Goal: Transaction & Acquisition: Purchase product/service

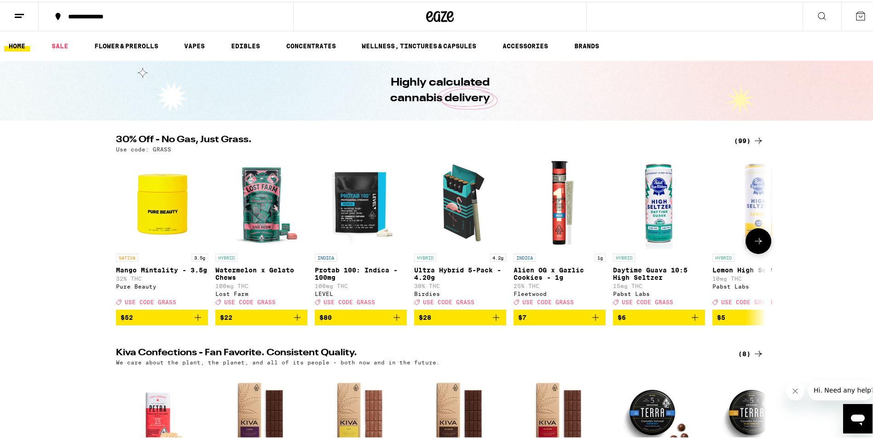
click at [760, 251] on button at bounding box center [759, 239] width 26 height 26
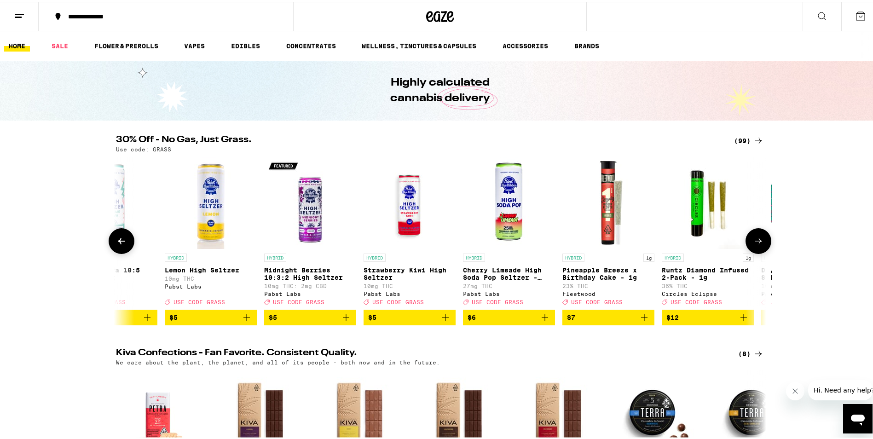
click at [760, 249] on button at bounding box center [759, 239] width 26 height 26
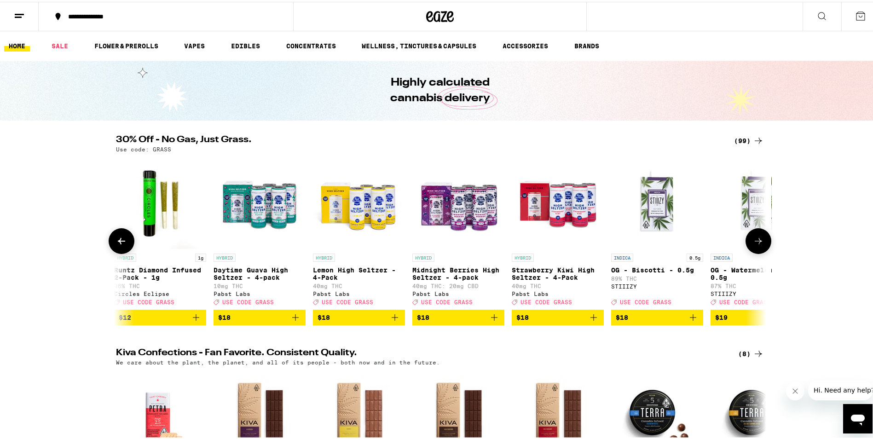
click at [759, 245] on icon at bounding box center [758, 239] width 11 height 11
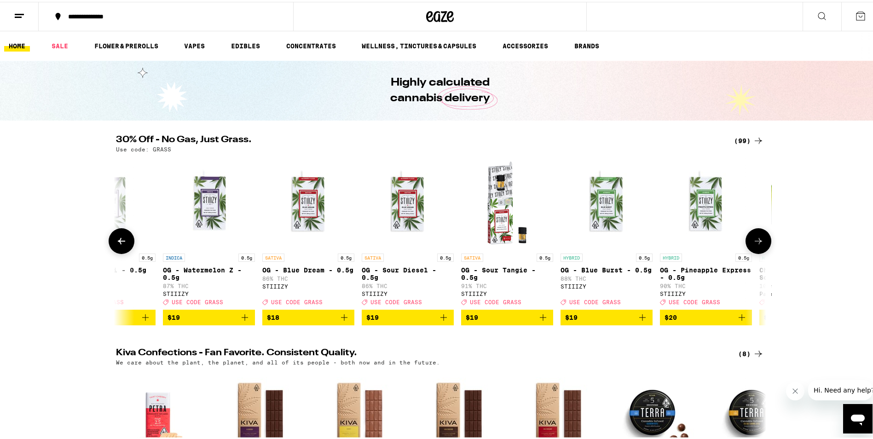
click at [759, 245] on icon at bounding box center [758, 239] width 11 height 11
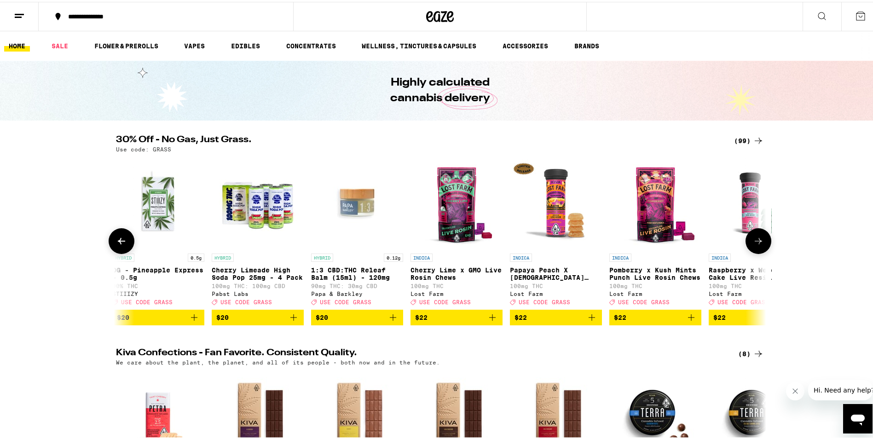
click at [759, 245] on icon at bounding box center [758, 239] width 11 height 11
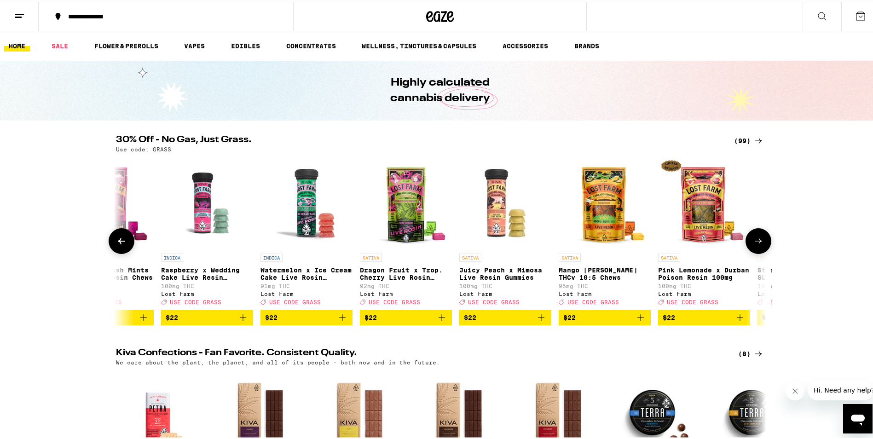
click at [759, 245] on icon at bounding box center [758, 239] width 11 height 11
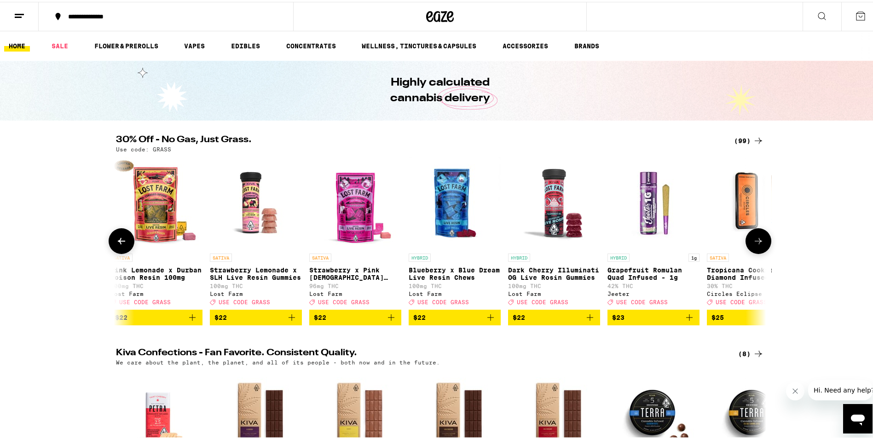
click at [761, 249] on button at bounding box center [759, 239] width 26 height 26
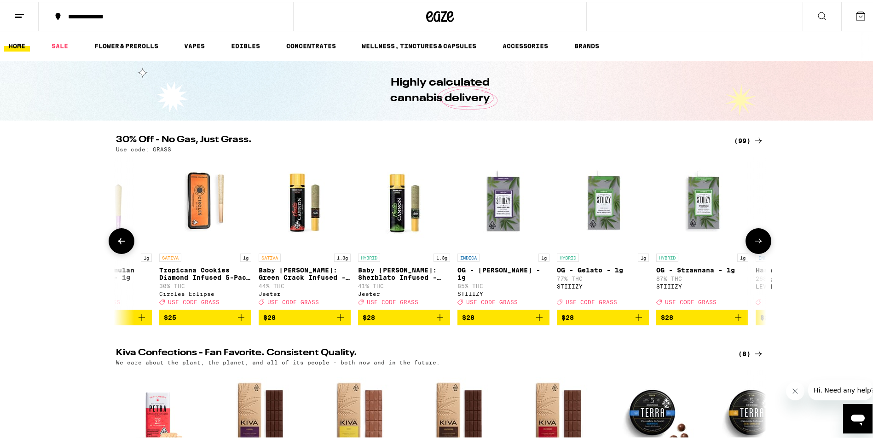
click at [761, 249] on button at bounding box center [759, 239] width 26 height 26
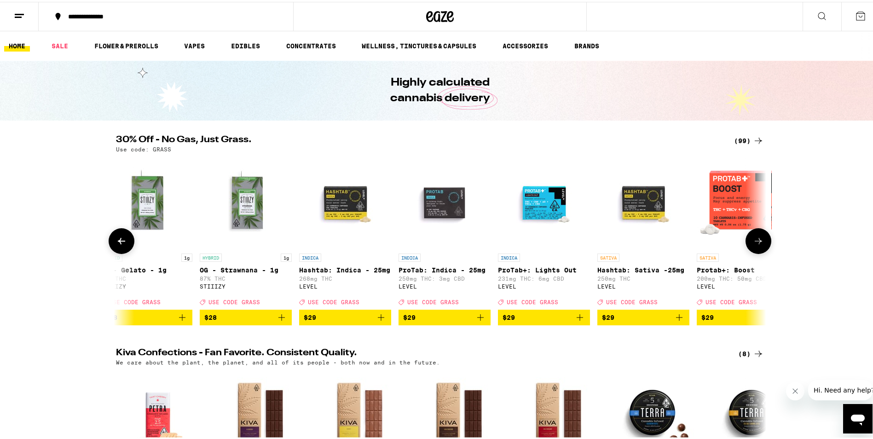
scroll to position [0, 4382]
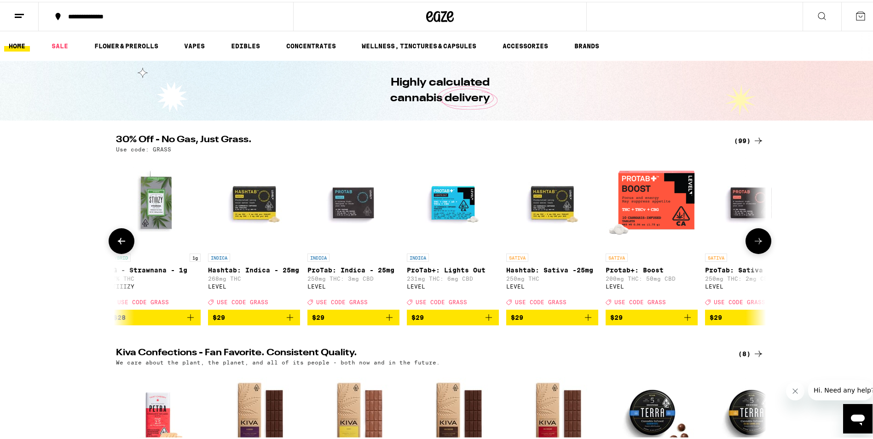
click at [592, 324] on button "$29" at bounding box center [552, 316] width 92 height 16
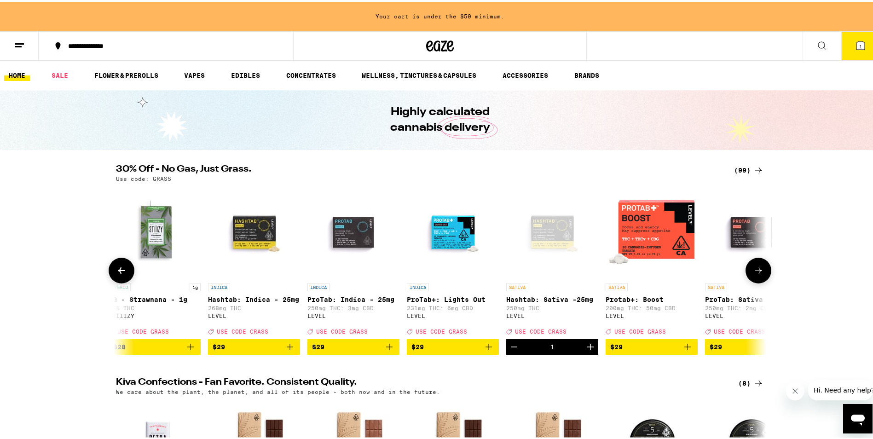
click at [683, 351] on icon "Add to bag" at bounding box center [687, 345] width 11 height 11
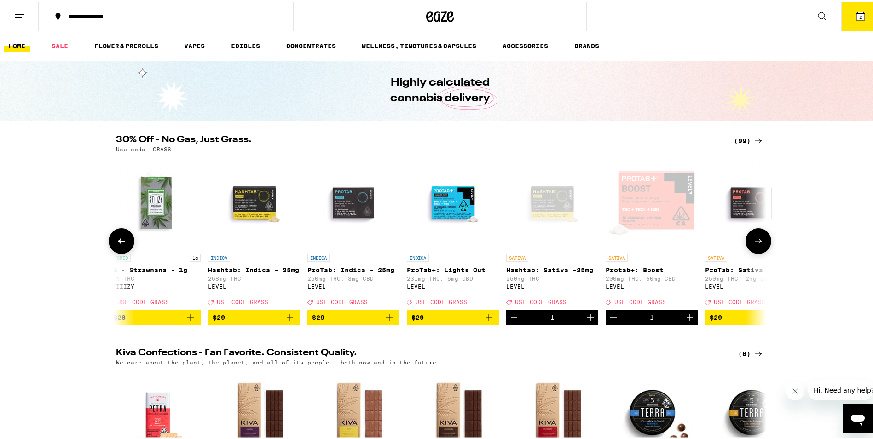
click at [762, 249] on button at bounding box center [759, 239] width 26 height 26
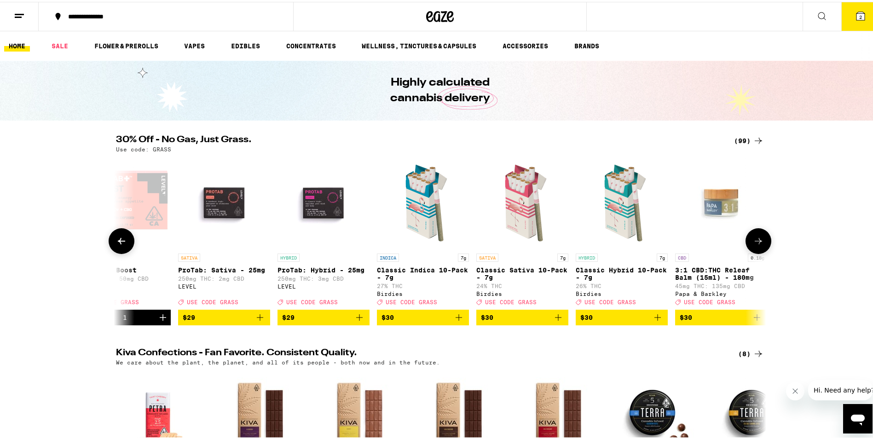
scroll to position [0, 4929]
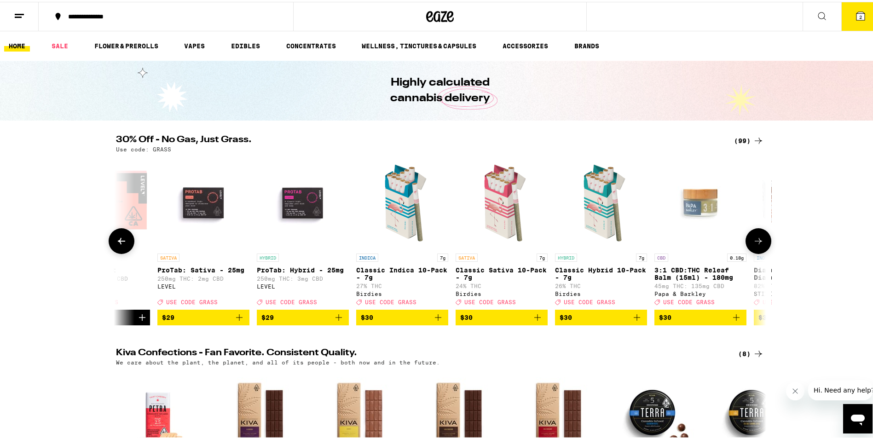
click at [243, 324] on button "$29" at bounding box center [203, 316] width 92 height 16
click at [339, 321] on icon "Add to bag" at bounding box center [338, 315] width 11 height 11
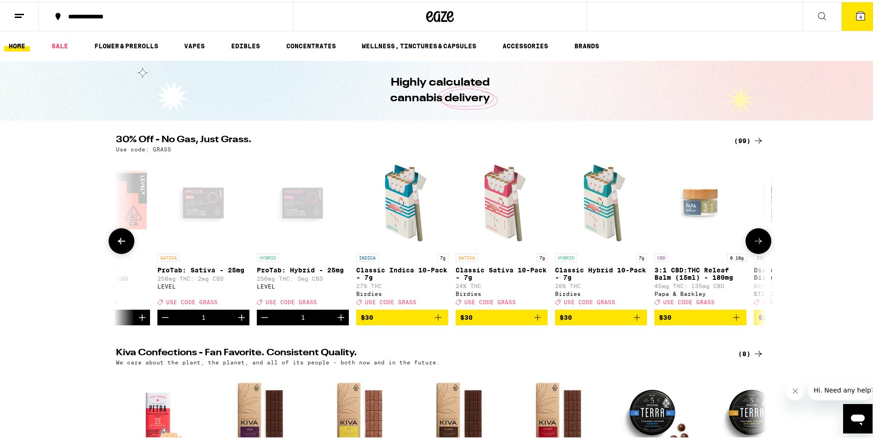
click at [538, 321] on icon "Add to bag" at bounding box center [537, 315] width 11 height 11
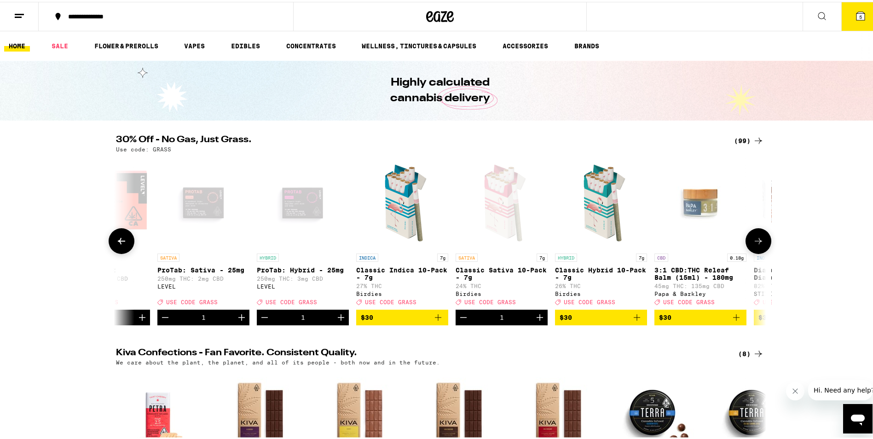
click at [638, 321] on icon "Add to bag" at bounding box center [636, 315] width 11 height 11
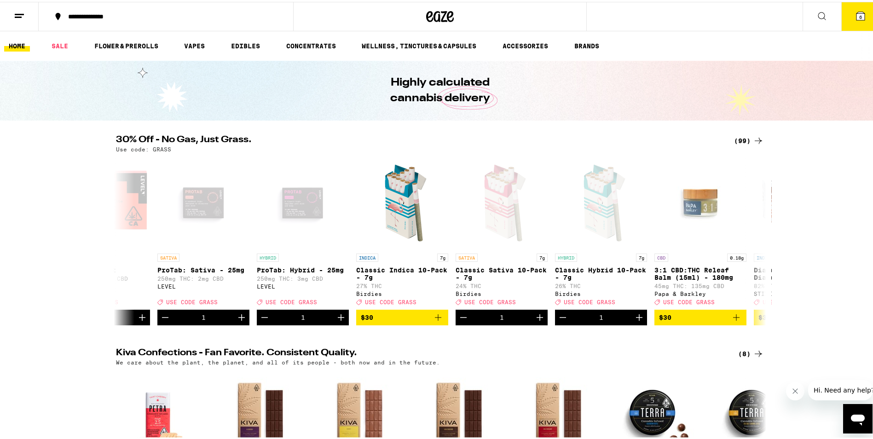
click at [770, 246] on div "30% Off - No Gas, Just Grass. (99) Use code: GRASS SATIVA 3.5g Mango Mintality …" at bounding box center [440, 228] width 880 height 190
click at [757, 245] on icon at bounding box center [758, 239] width 11 height 11
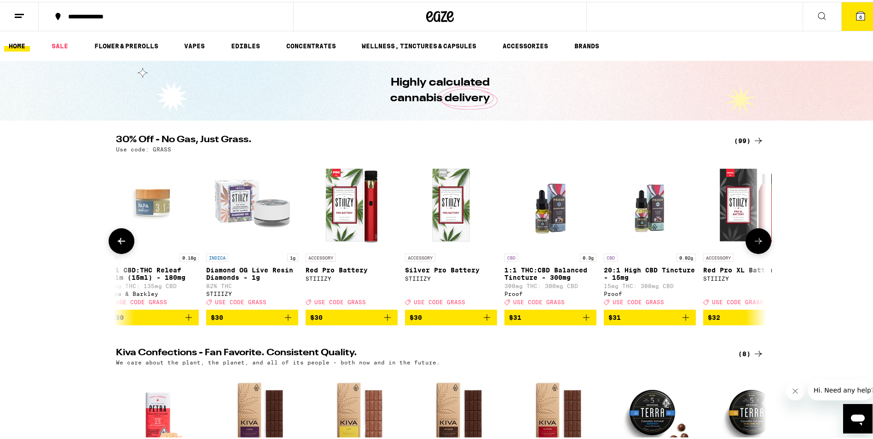
click at [757, 245] on icon at bounding box center [758, 239] width 11 height 11
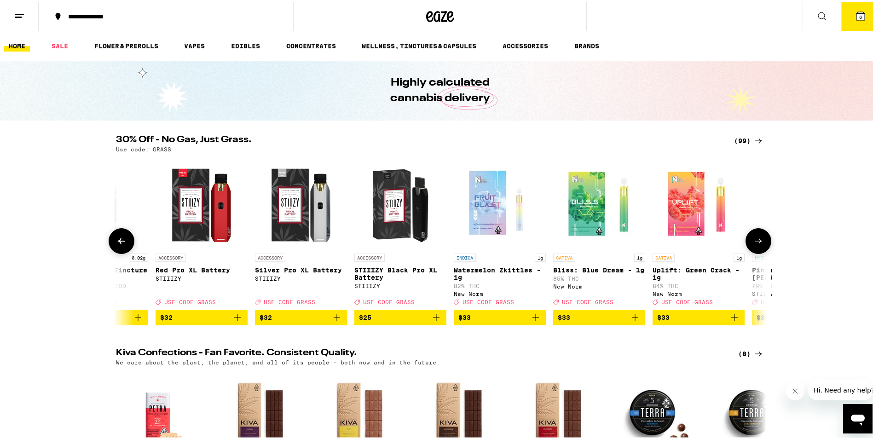
click at [757, 245] on icon at bounding box center [758, 239] width 11 height 11
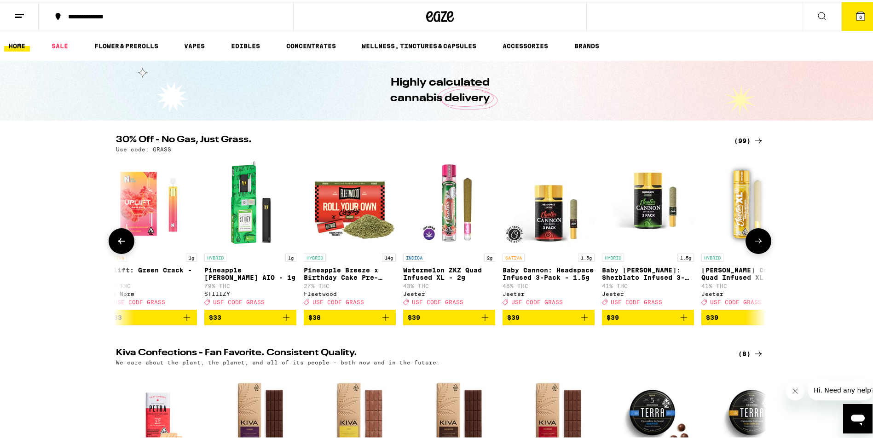
click at [758, 243] on icon at bounding box center [758, 239] width 7 height 6
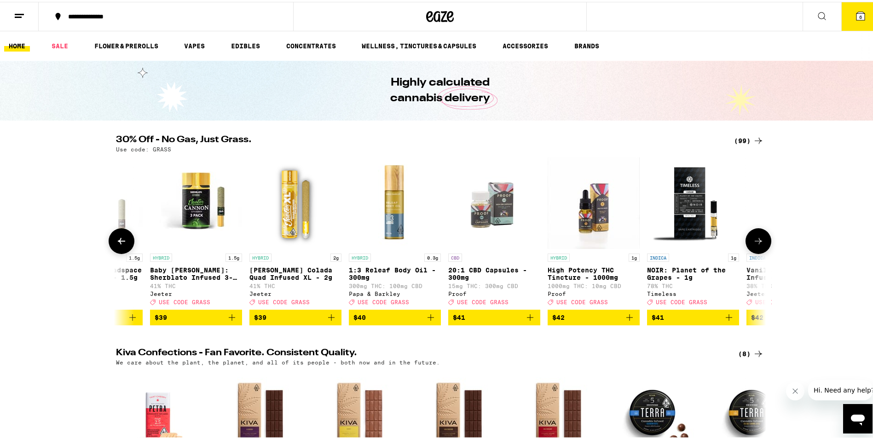
scroll to position [0, 7120]
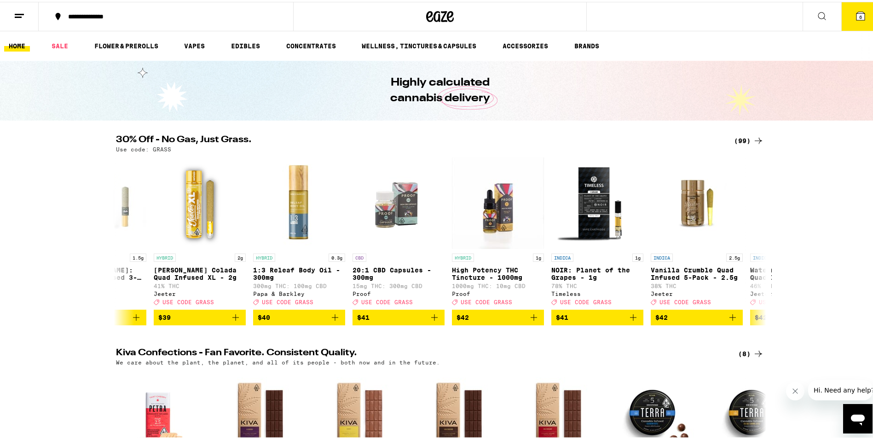
click at [861, 17] on button "6" at bounding box center [860, 14] width 39 height 29
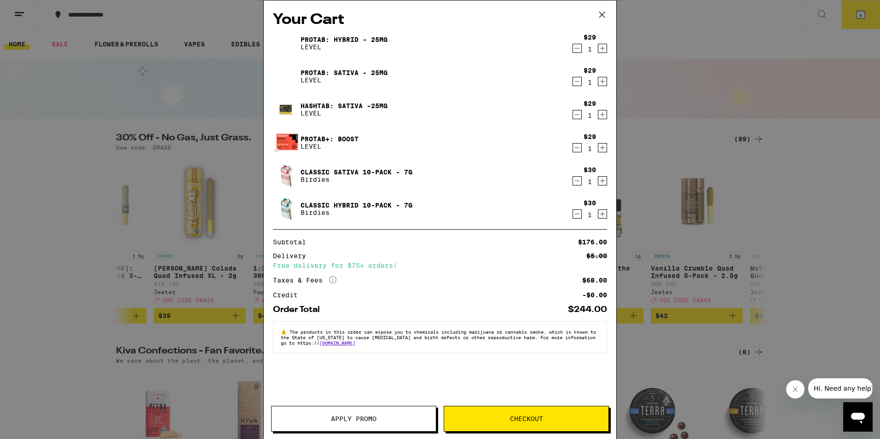
click at [347, 428] on button "Apply Promo" at bounding box center [353, 419] width 165 height 26
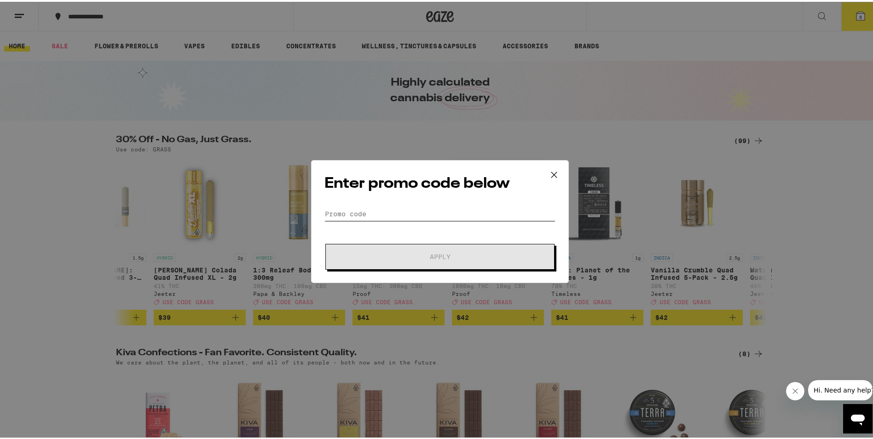
click at [405, 211] on input "Promo Code" at bounding box center [439, 212] width 231 height 14
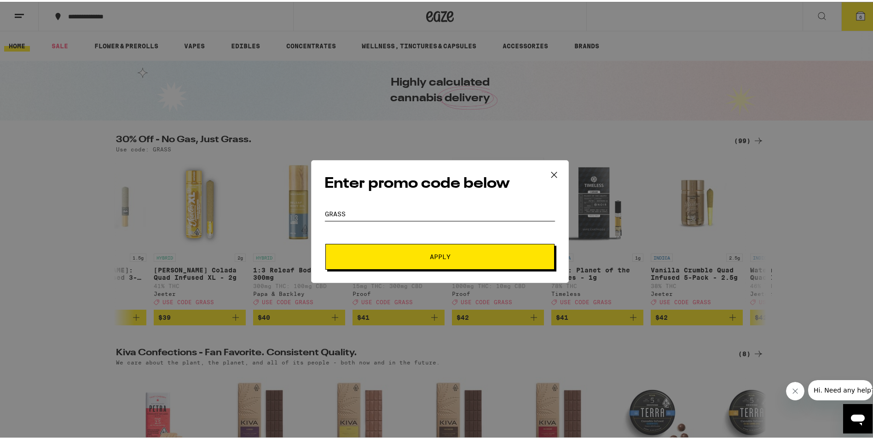
type input "grass"
click at [325, 242] on button "Apply" at bounding box center [439, 255] width 229 height 26
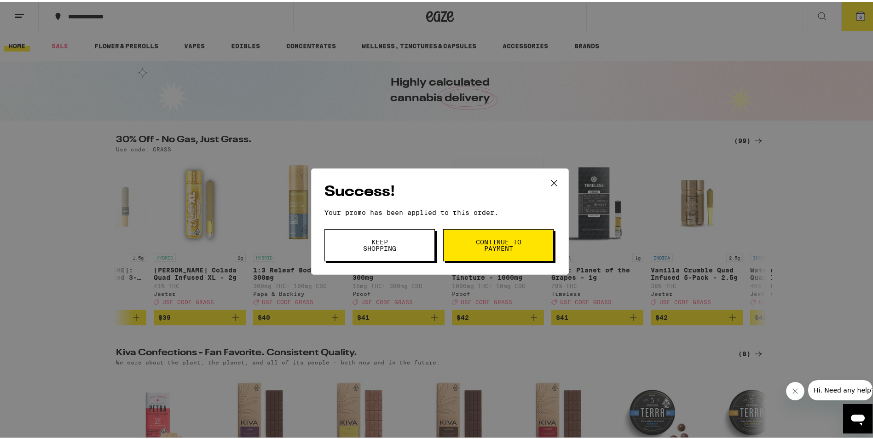
click at [500, 254] on button "Continue to payment" at bounding box center [498, 243] width 110 height 32
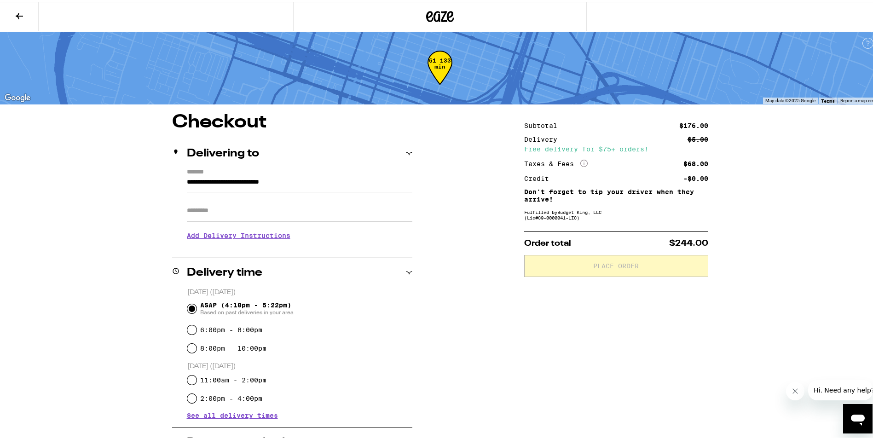
click at [216, 213] on input "Apt/Suite" at bounding box center [300, 209] width 226 height 22
type input "*****"
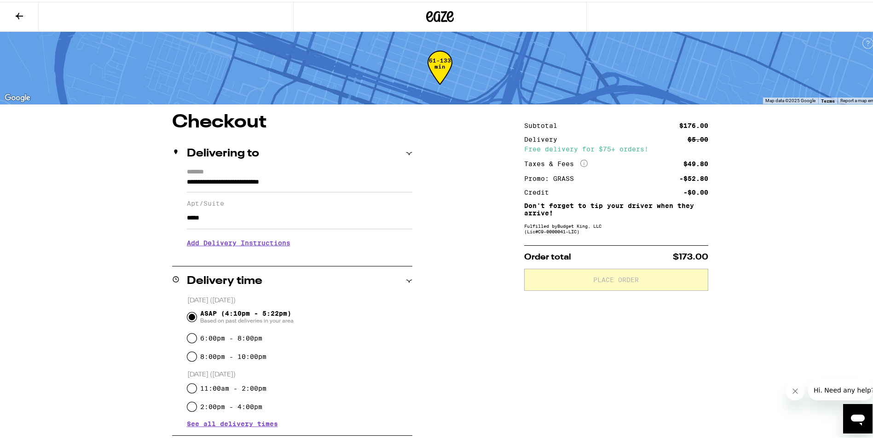
click at [213, 249] on h3 "Add Delivery Instructions" at bounding box center [300, 241] width 226 height 21
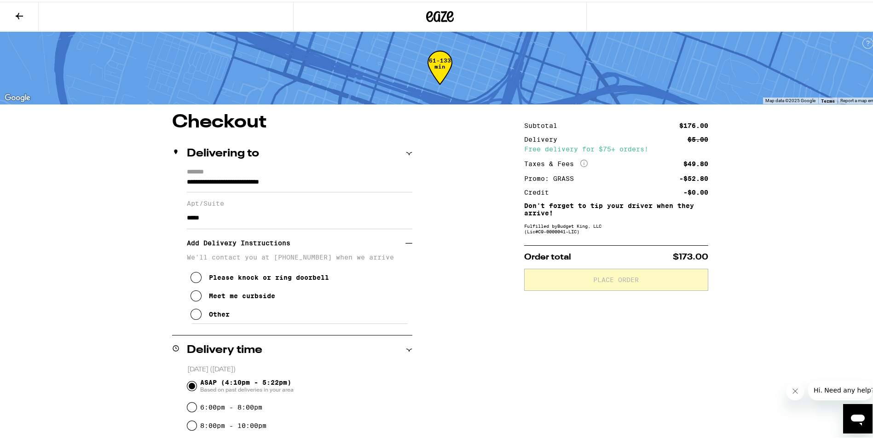
click at [191, 313] on button "Other" at bounding box center [210, 312] width 39 height 18
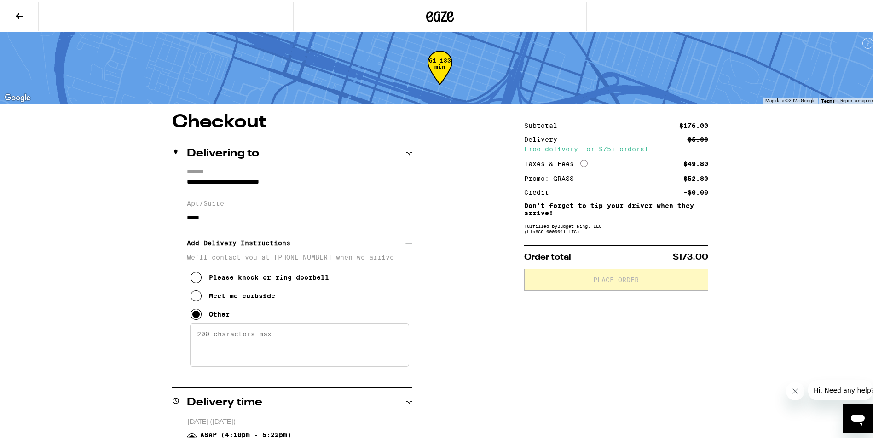
click at [199, 331] on textarea "Enter any other delivery instructions you want driver to know" at bounding box center [299, 343] width 219 height 43
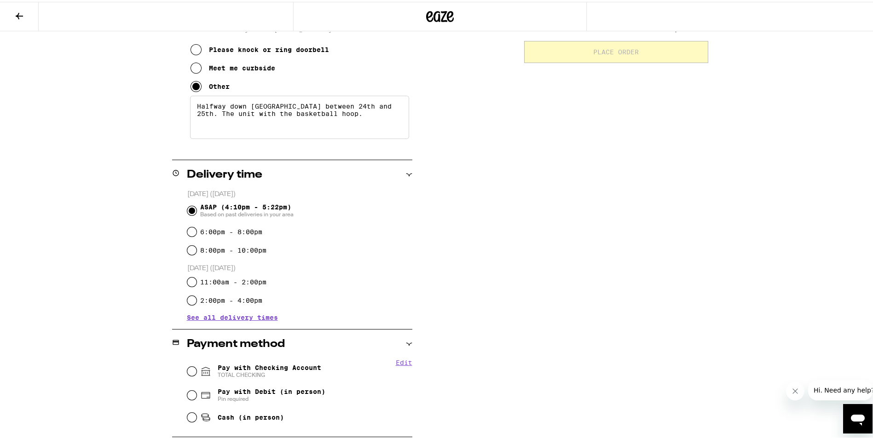
scroll to position [230, 0]
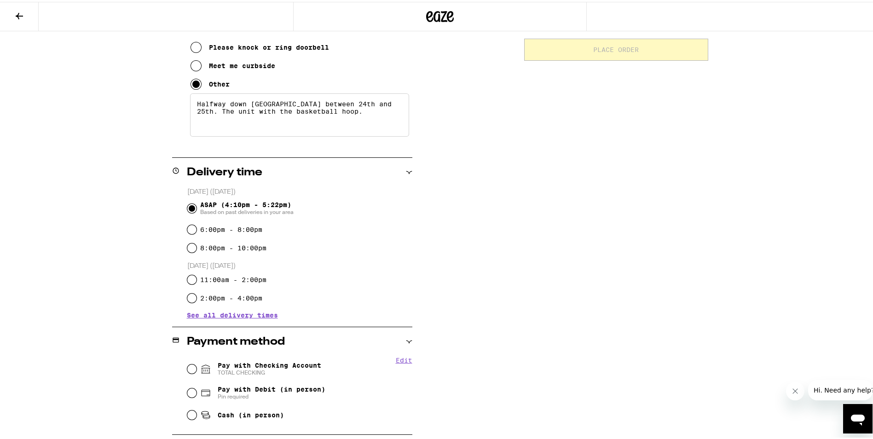
drag, startPoint x: 331, startPoint y: 114, endPoint x: 190, endPoint y: 87, distance: 143.7
click at [191, 87] on div "We'll contact you at [PHONE_NUMBER] when we arrive Please knock or ring doorbel…" at bounding box center [300, 79] width 226 height 115
type textarea "Halfway down [GEOGRAPHIC_DATA] between 24th and 25th. The unit with the basketb…"
click at [187, 366] on input "Pay with Checking Account TOTAL CHECKING" at bounding box center [191, 367] width 9 height 9
radio input "true"
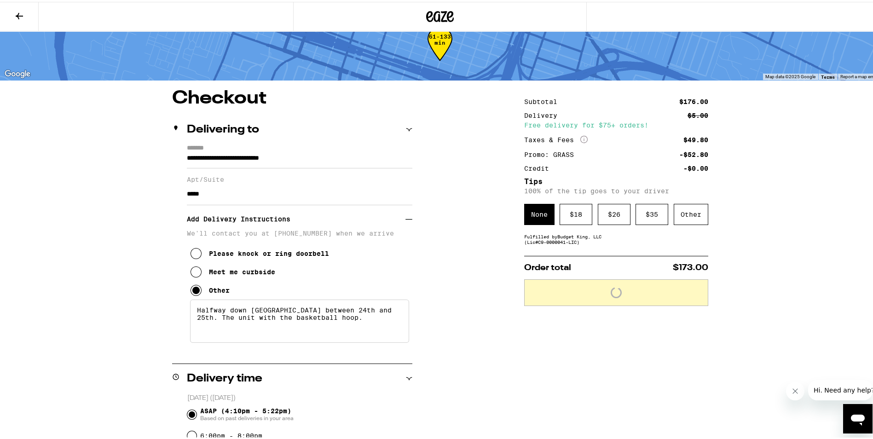
scroll to position [0, 0]
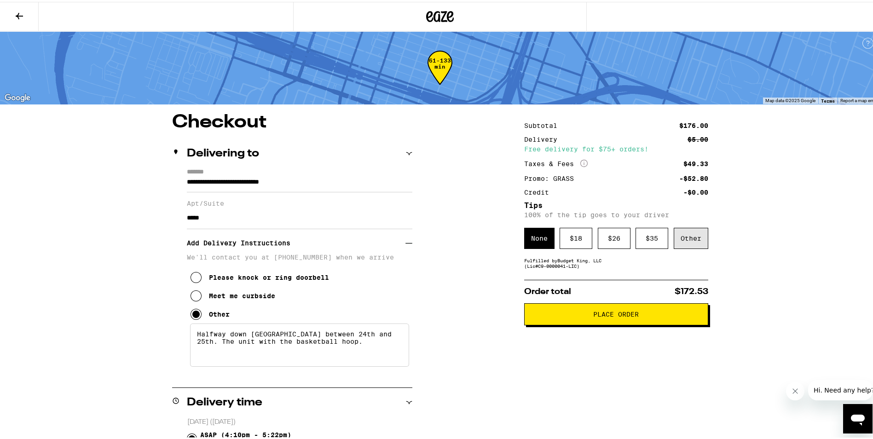
click at [688, 237] on div "Other" at bounding box center [691, 236] width 35 height 21
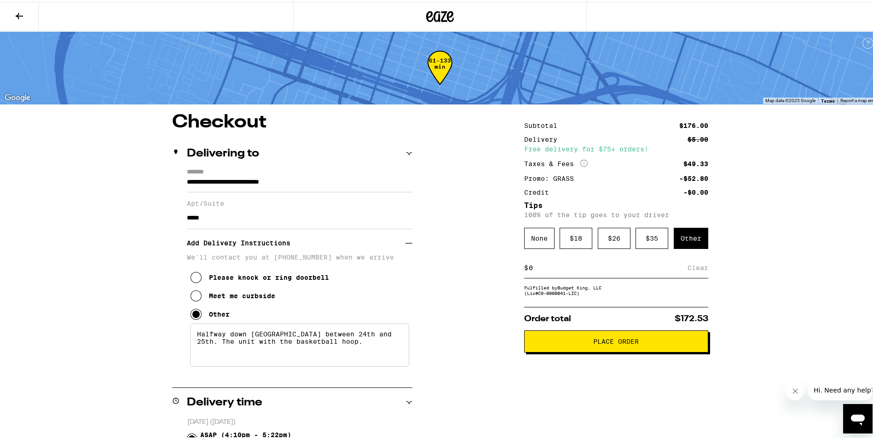
click at [548, 265] on input at bounding box center [607, 266] width 159 height 8
type input "10"
click at [696, 270] on div "Save" at bounding box center [700, 266] width 17 height 20
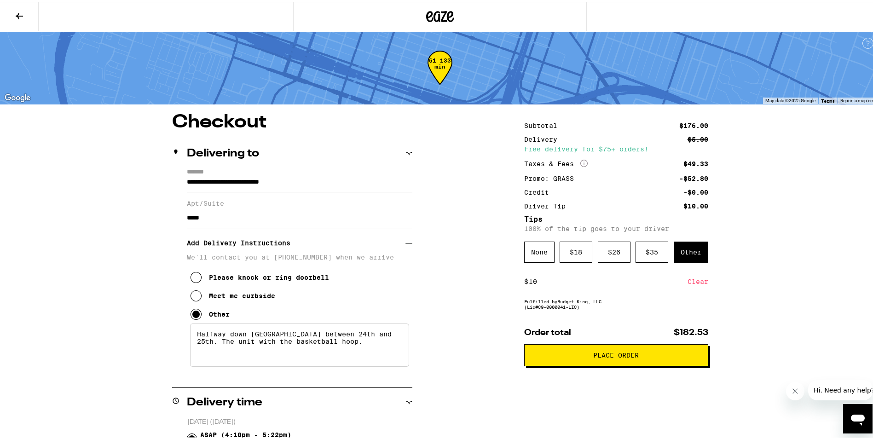
click at [621, 361] on button "Place Order" at bounding box center [616, 353] width 184 height 22
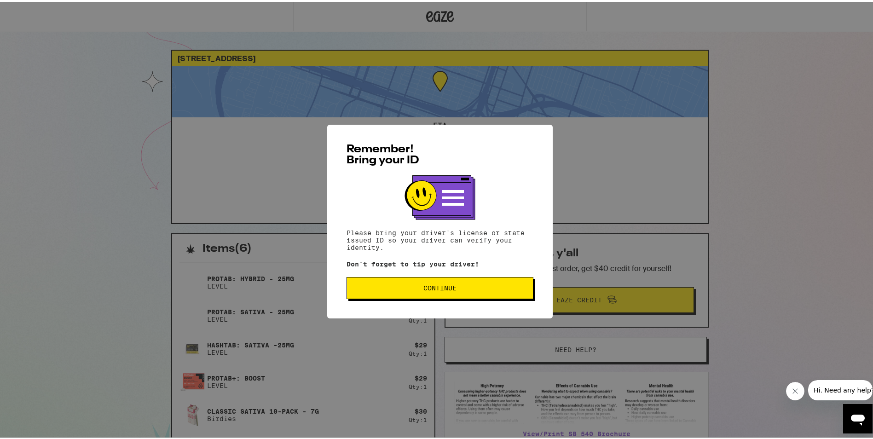
click at [430, 288] on span "Continue" at bounding box center [439, 286] width 33 height 6
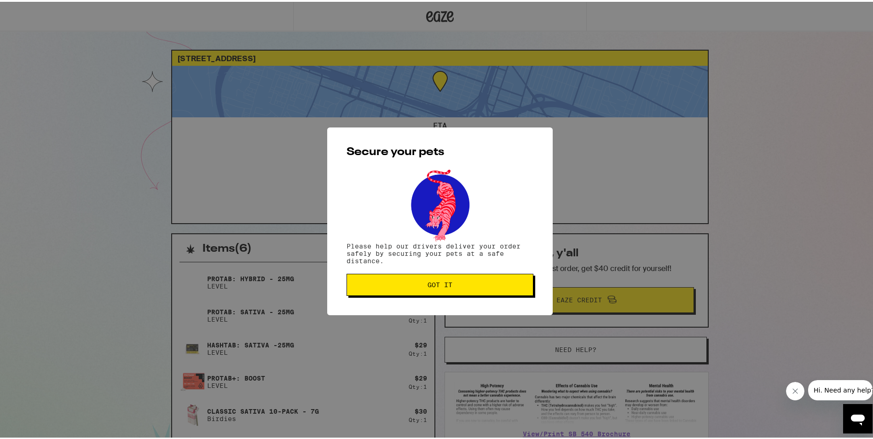
drag, startPoint x: 452, startPoint y: 291, endPoint x: 458, endPoint y: 291, distance: 6.4
click at [452, 291] on button "Got it" at bounding box center [440, 283] width 187 height 22
